Goal: Navigation & Orientation: Find specific page/section

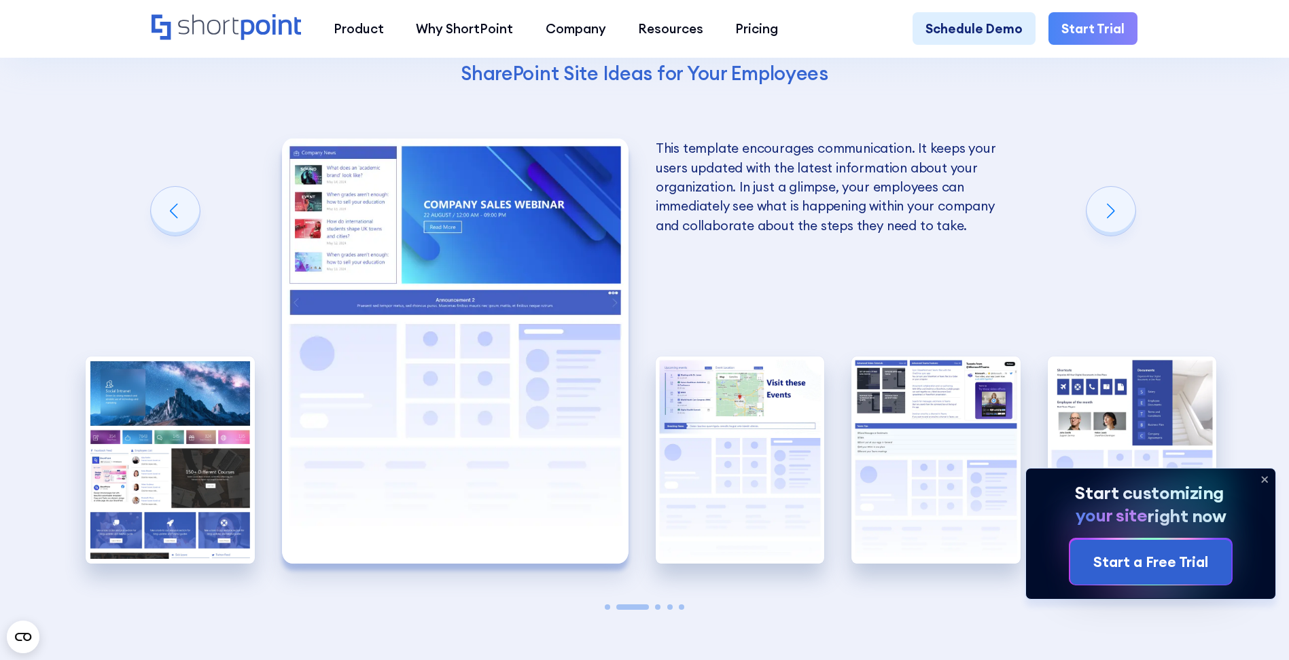
scroll to position [2740, 0]
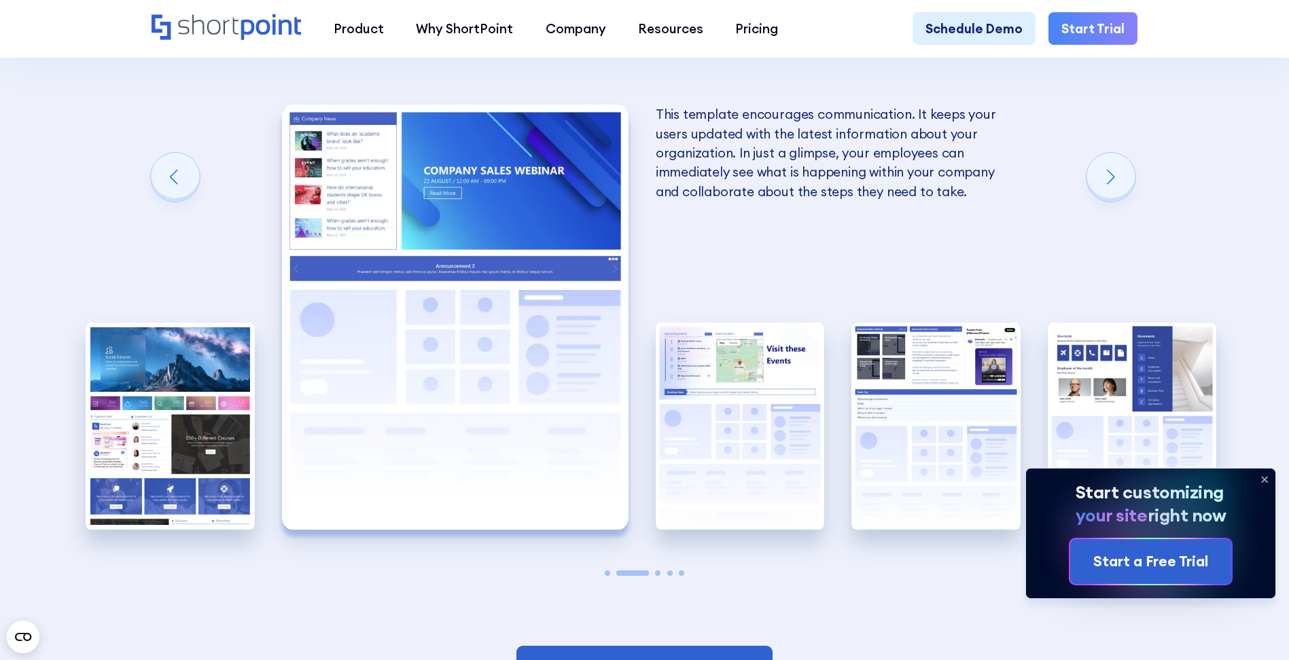
click at [1262, 475] on icon at bounding box center [1264, 480] width 22 height 22
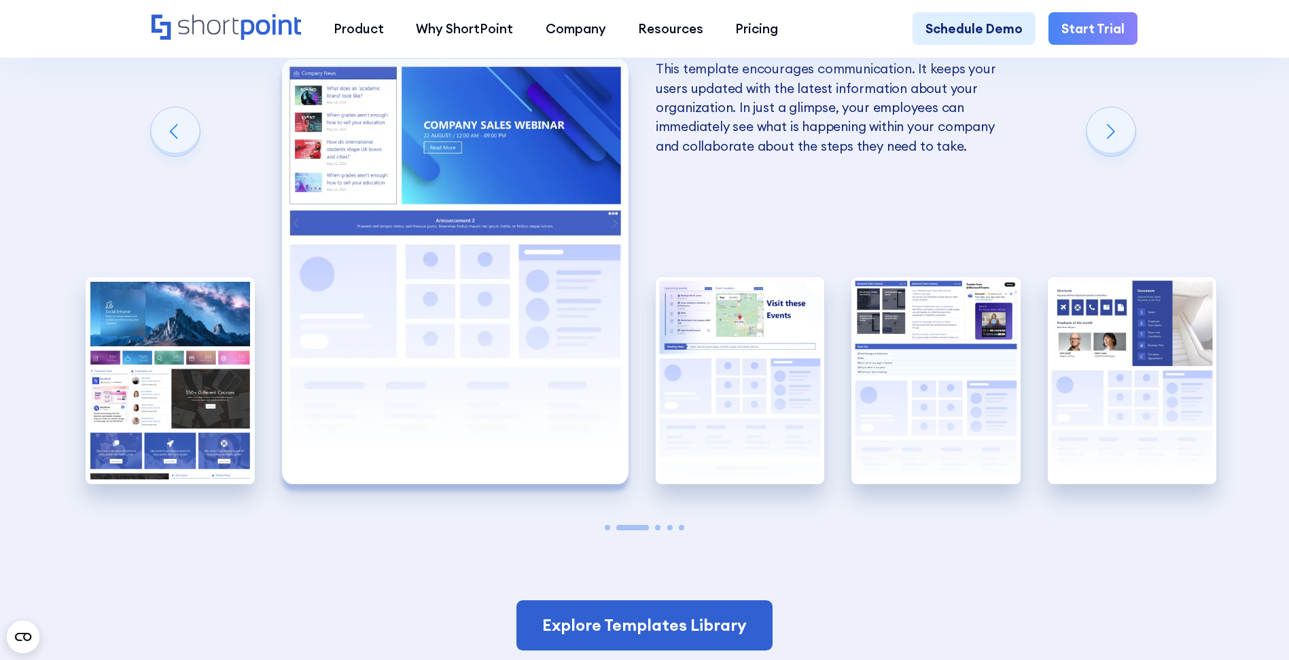
scroll to position [2831, 0]
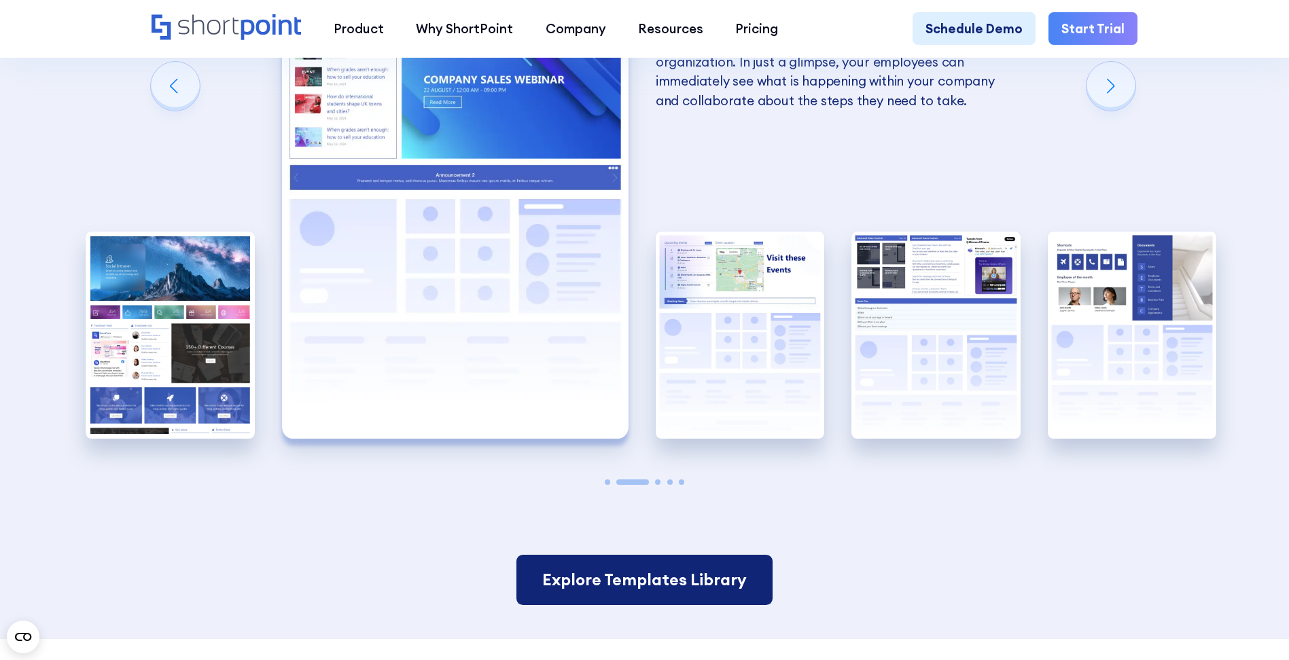
click at [702, 605] on link "Explore Templates Library" at bounding box center [644, 580] width 256 height 50
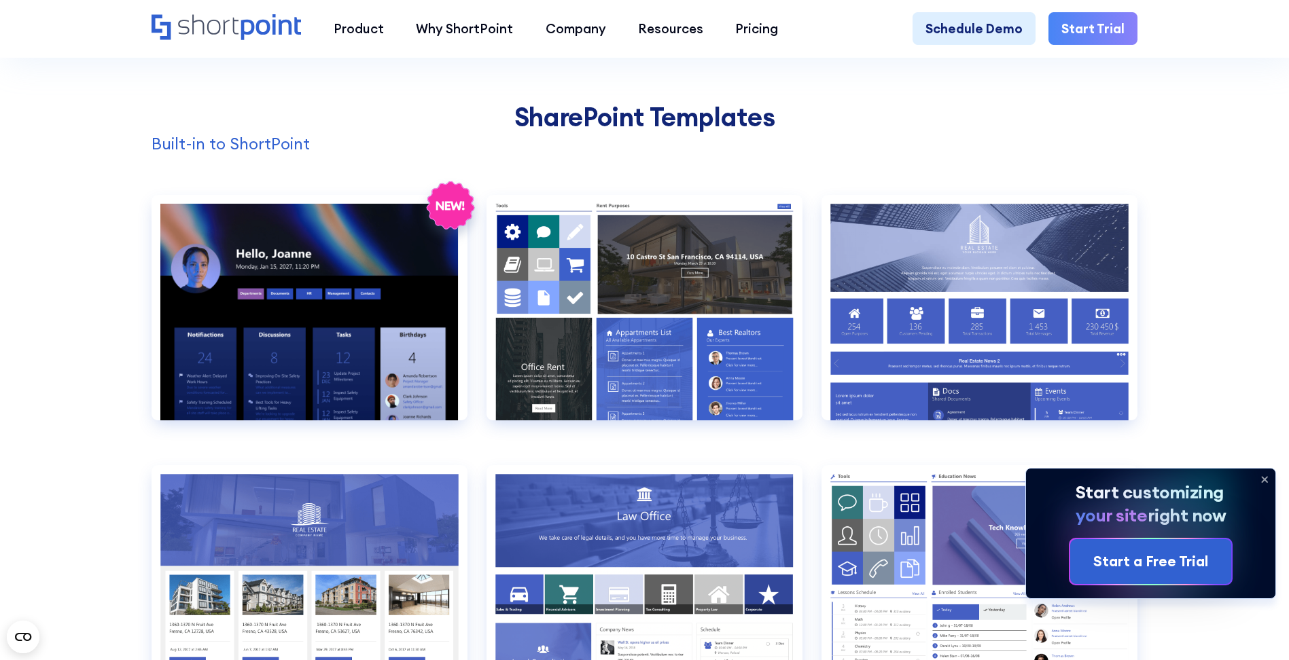
scroll to position [1359, 0]
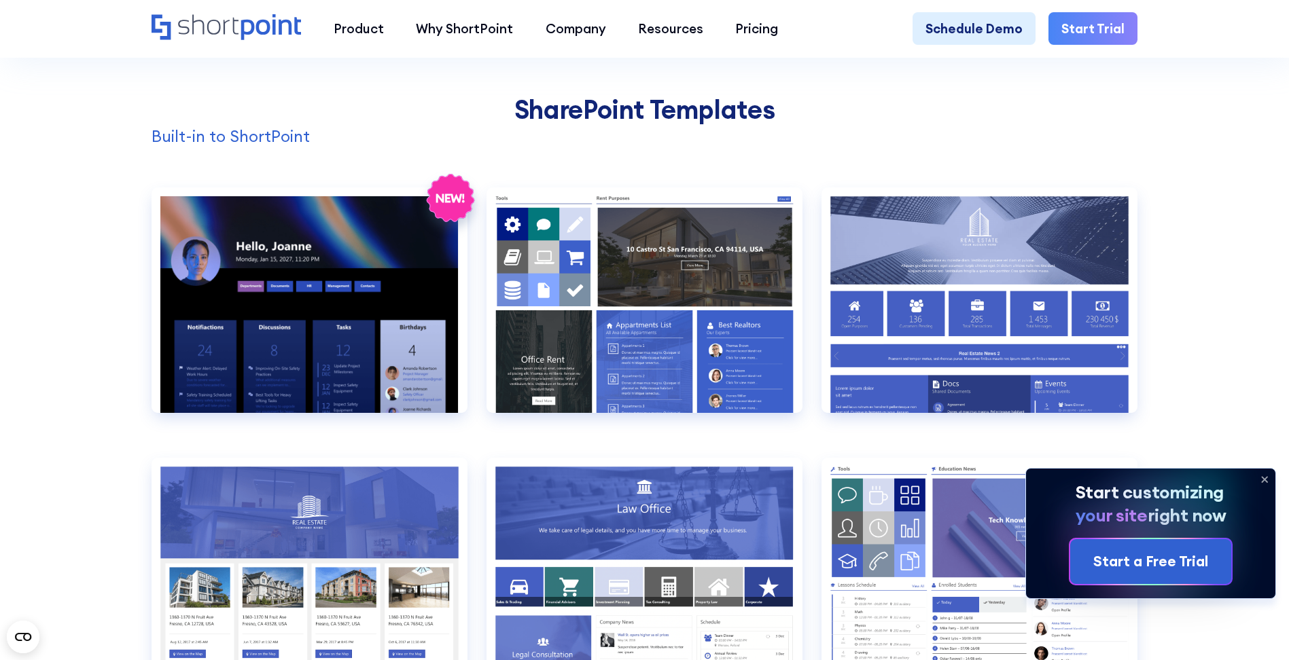
click at [1266, 478] on icon at bounding box center [1264, 480] width 22 height 22
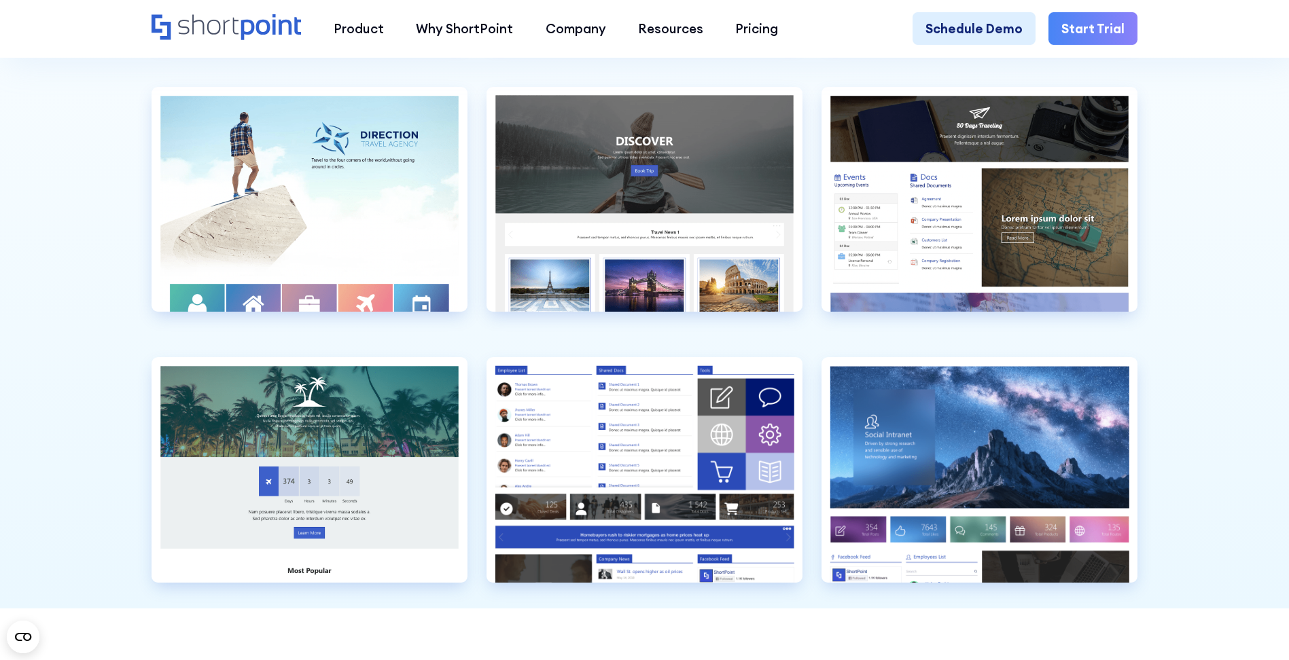
scroll to position [4166, 0]
